Goal: Complete application form

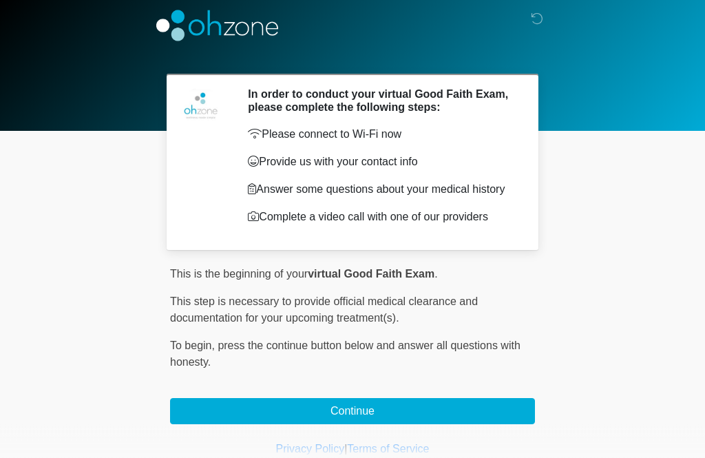
scroll to position [8, 0]
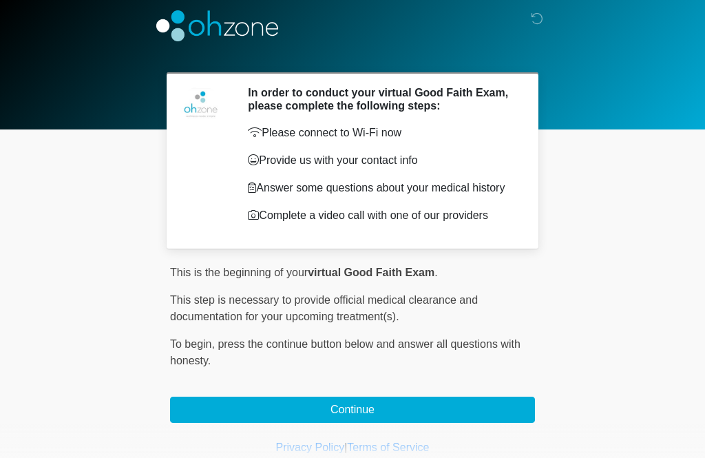
click at [492, 413] on button "Continue" at bounding box center [352, 410] width 365 height 26
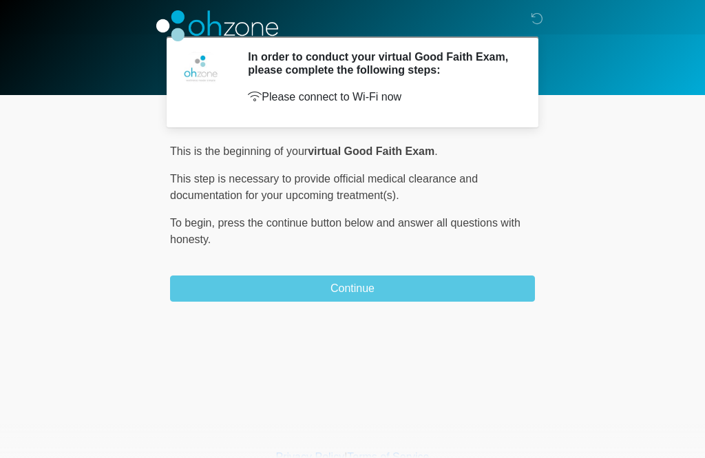
scroll to position [0, 0]
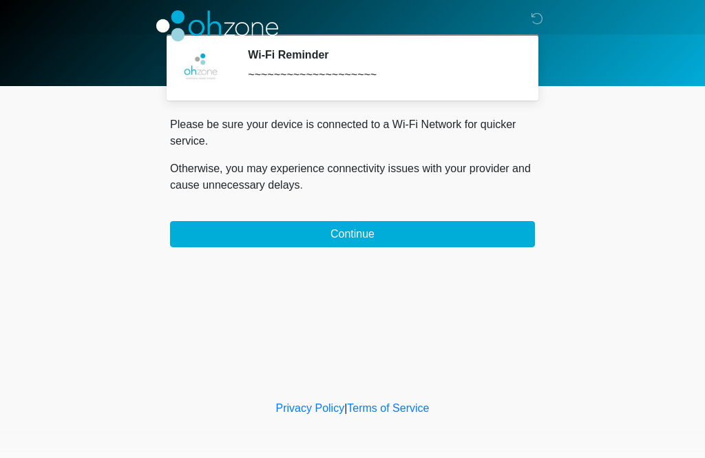
click at [497, 227] on button "Continue" at bounding box center [352, 234] width 365 height 26
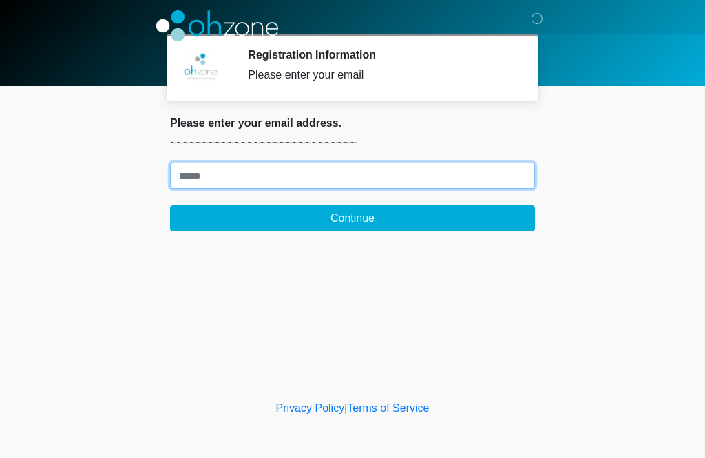
click at [493, 172] on input "Where should we email your treatment plan?" at bounding box center [352, 176] width 365 height 26
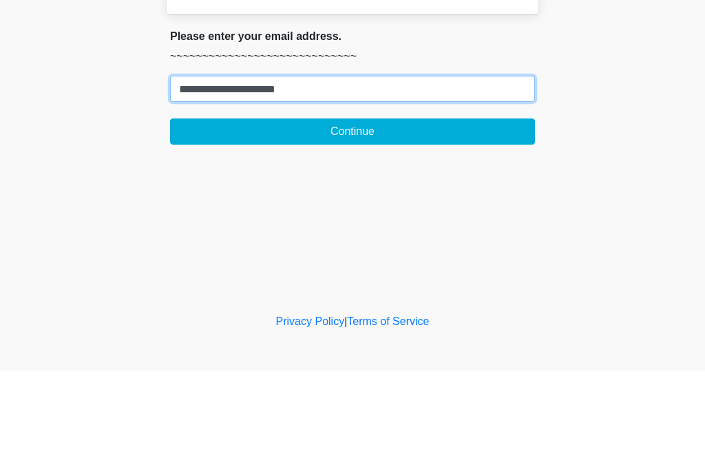
type input "**********"
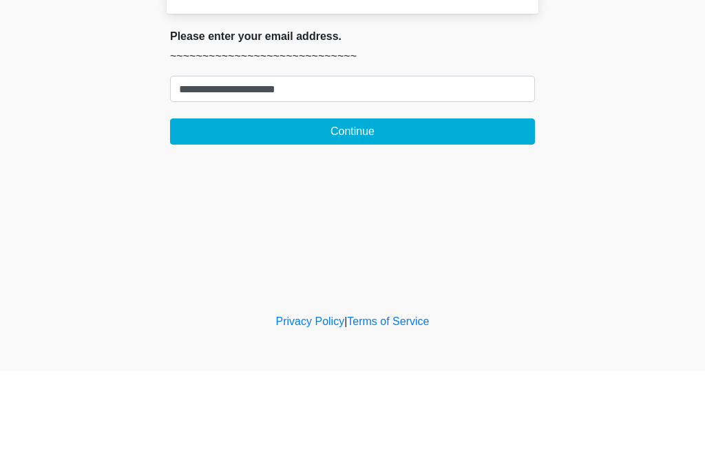
click at [471, 205] on button "Continue" at bounding box center [352, 218] width 365 height 26
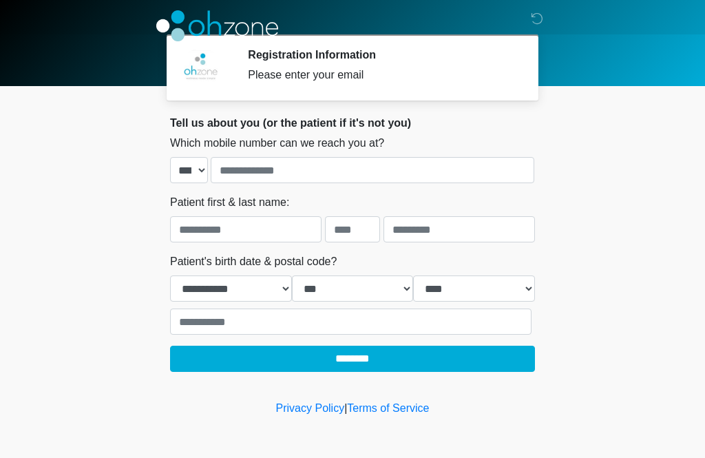
click at [486, 151] on div "Which mobile number can we reach you at? **** **** **** **** **** **** **** ***…" at bounding box center [352, 159] width 365 height 48
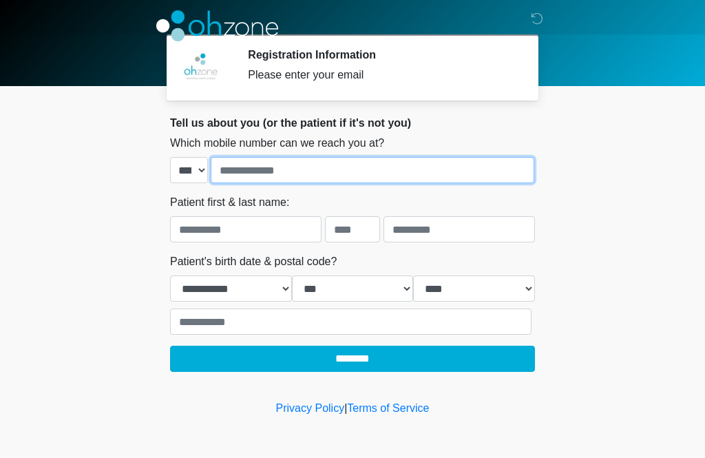
click at [496, 162] on input "tel" at bounding box center [373, 170] width 324 height 26
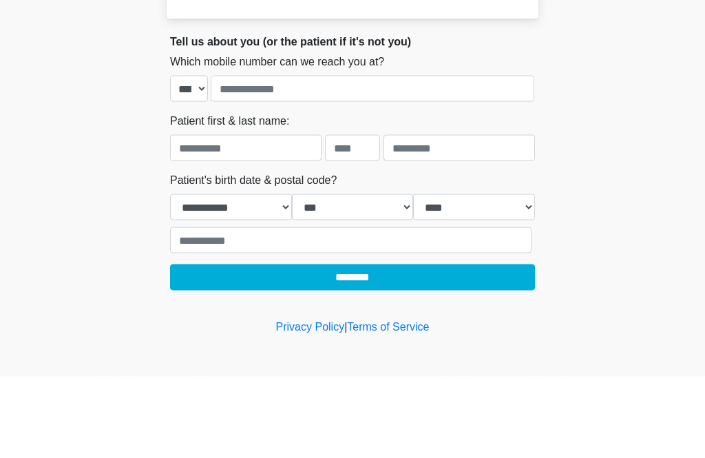
click at [642, 89] on body "‎ ‎ ‎ ‎ Registration Information Please enter your email Please connect to Wi-F…" at bounding box center [352, 229] width 705 height 458
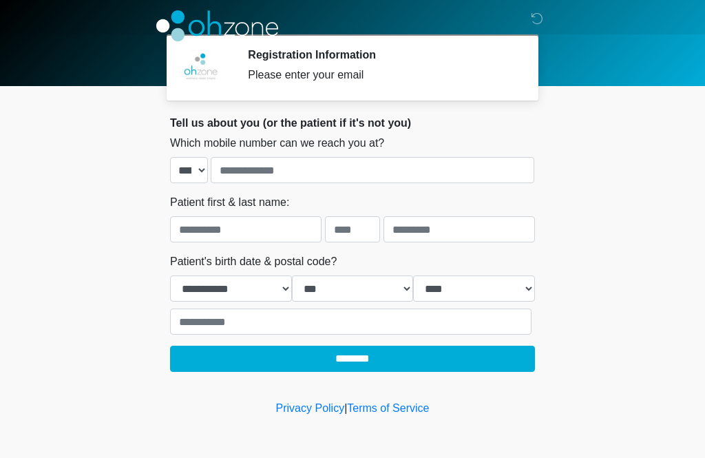
click at [525, 14] on div at bounding box center [342, 26] width 413 height 52
click at [190, 25] on img at bounding box center [217, 25] width 122 height 31
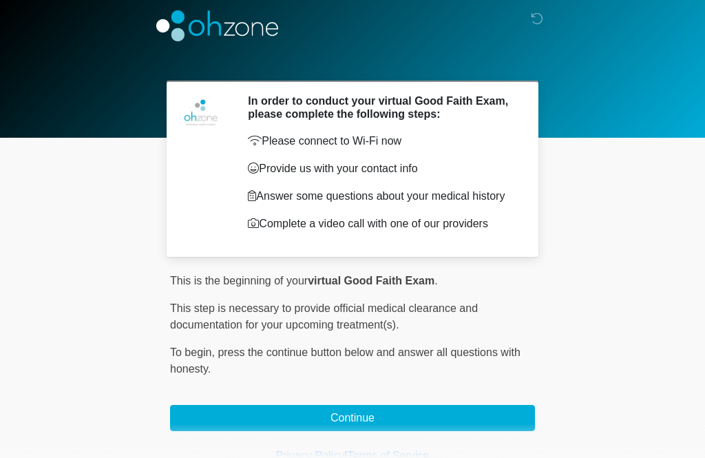
click at [449, 418] on button "Continue" at bounding box center [352, 418] width 365 height 26
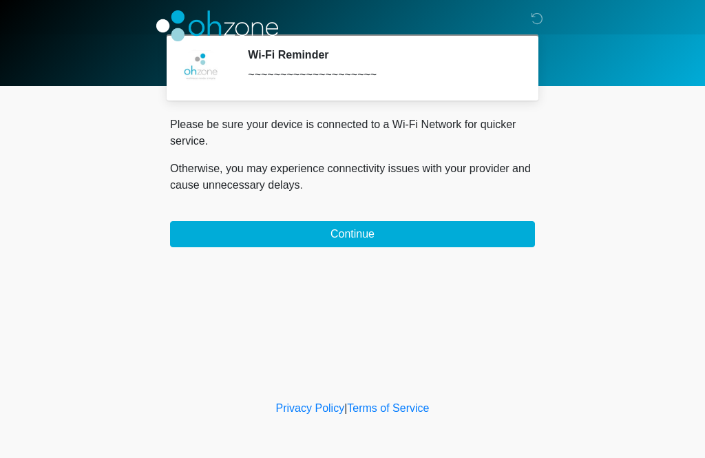
click at [453, 223] on button "Continue" at bounding box center [352, 234] width 365 height 26
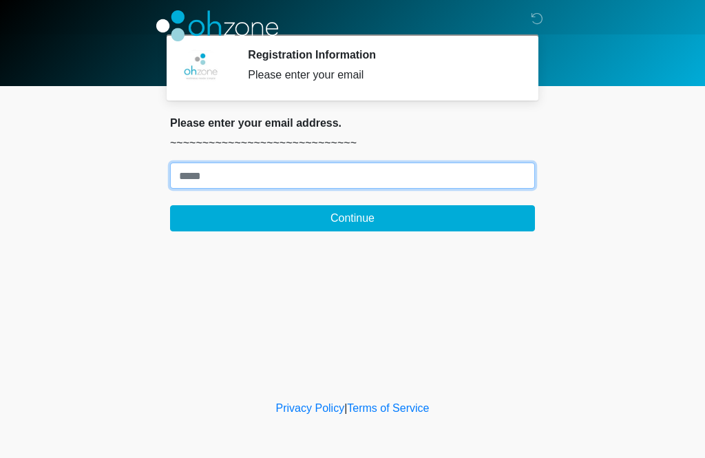
click at [464, 178] on input "Where should we email your treatment plan?" at bounding box center [352, 176] width 365 height 26
